Goal: Task Accomplishment & Management: Complete application form

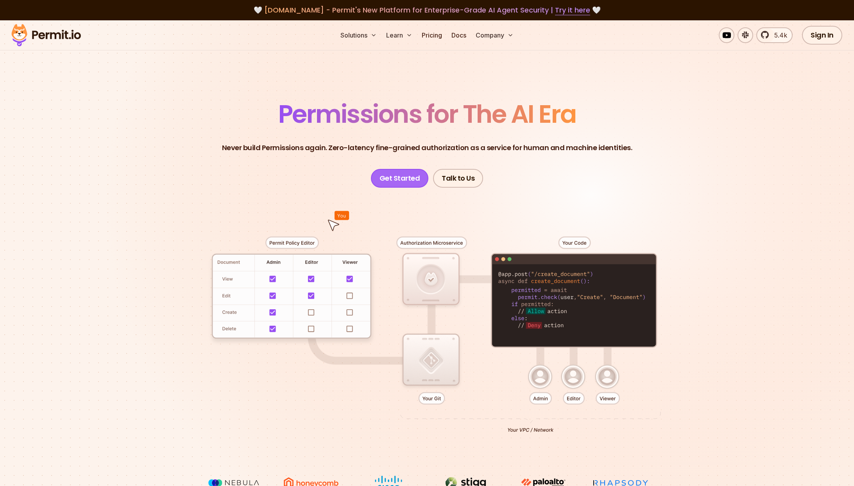
click at [396, 169] on link "Get Started" at bounding box center [400, 178] width 58 height 19
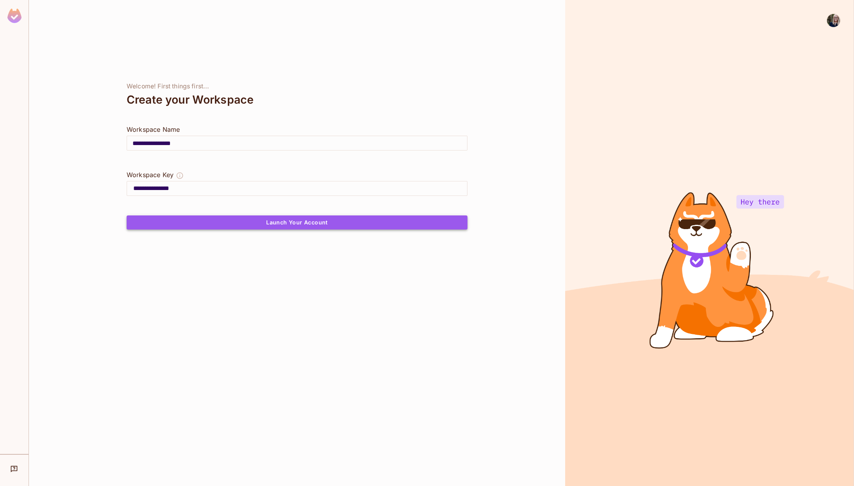
click at [299, 223] on button "Launch Your Account" at bounding box center [297, 222] width 341 height 14
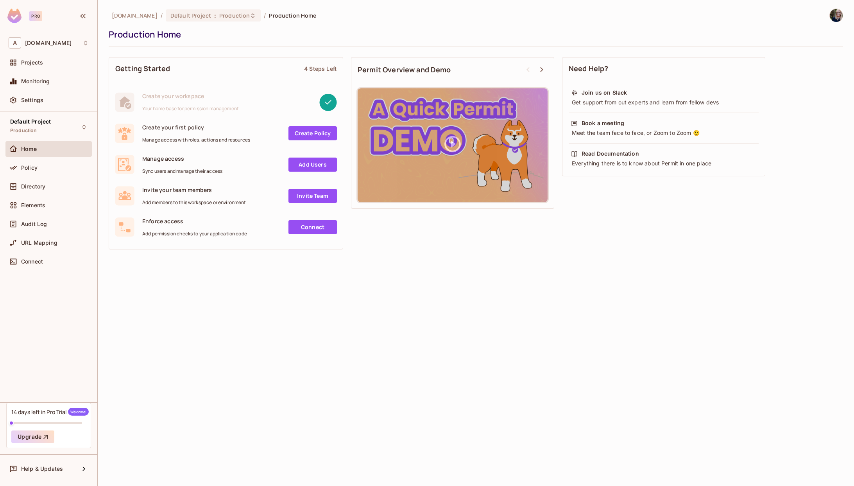
click at [292, 226] on link "Connect" at bounding box center [312, 227] width 48 height 14
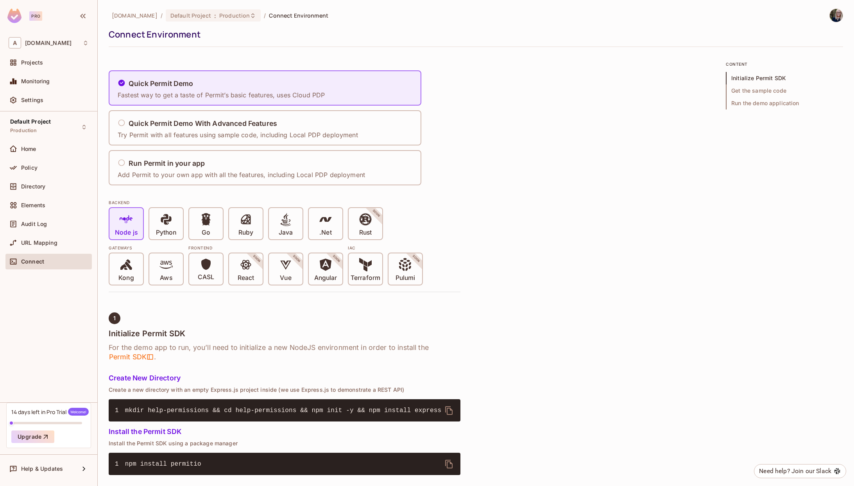
scroll to position [1, 0]
